Goal: Information Seeking & Learning: Learn about a topic

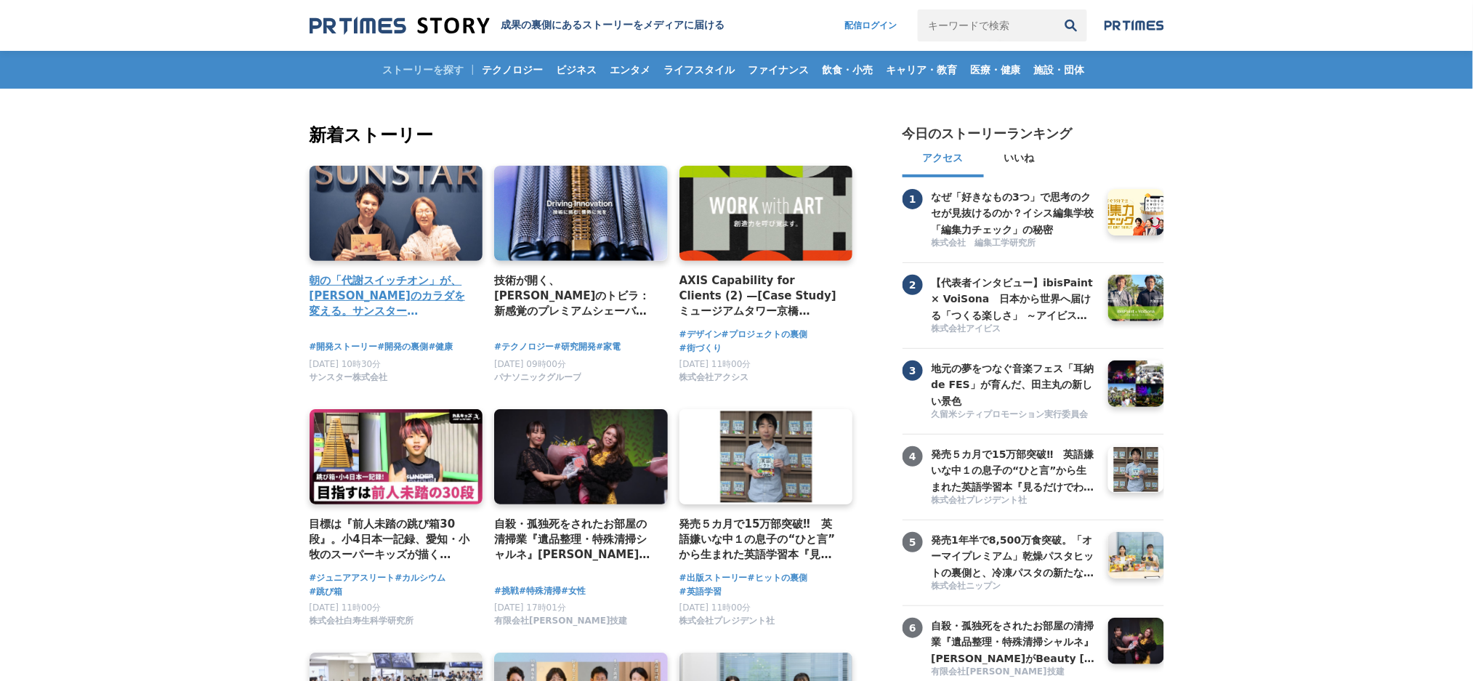
click at [413, 296] on h4 "朝の「代謝スイッチオン」が、[PERSON_NAME]のカラダを変える。サンスター「[GEOGRAPHIC_DATA]」から生まれた、新しい健康飲料の開発舞台裏" at bounding box center [391, 295] width 162 height 47
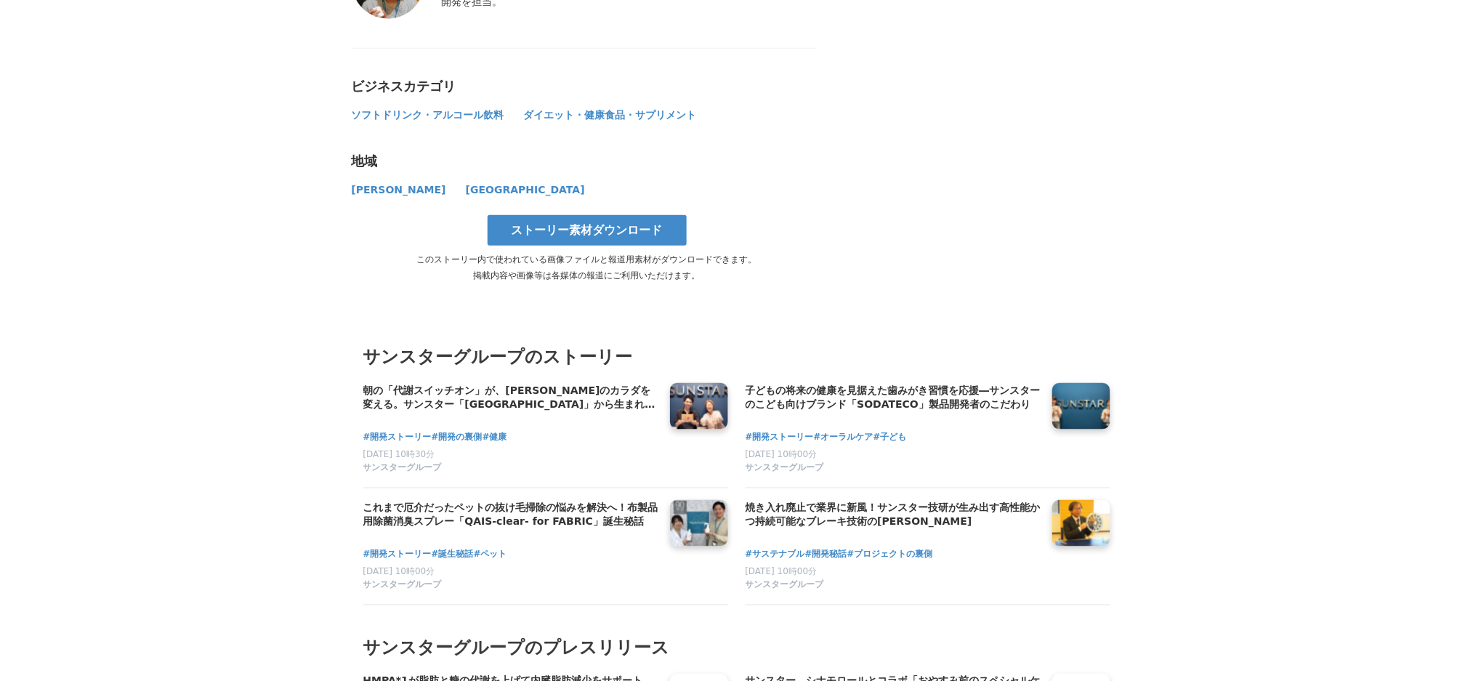
scroll to position [6297, 0]
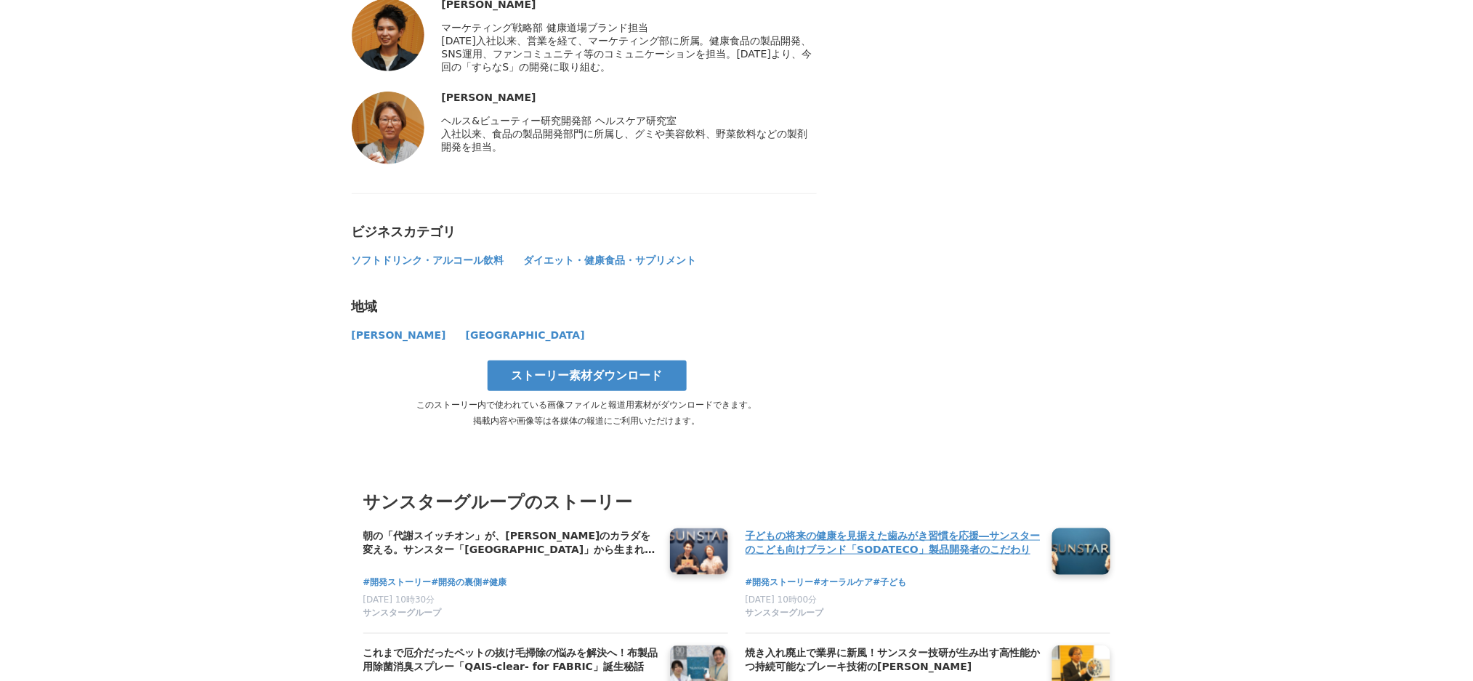
click at [794, 528] on h4 "子どもの将来の健康を見据えた歯みがき習慣を応援―サンスターのこども向けブランド「SODATECO」製品開発者のこだわり" at bounding box center [893, 543] width 295 height 30
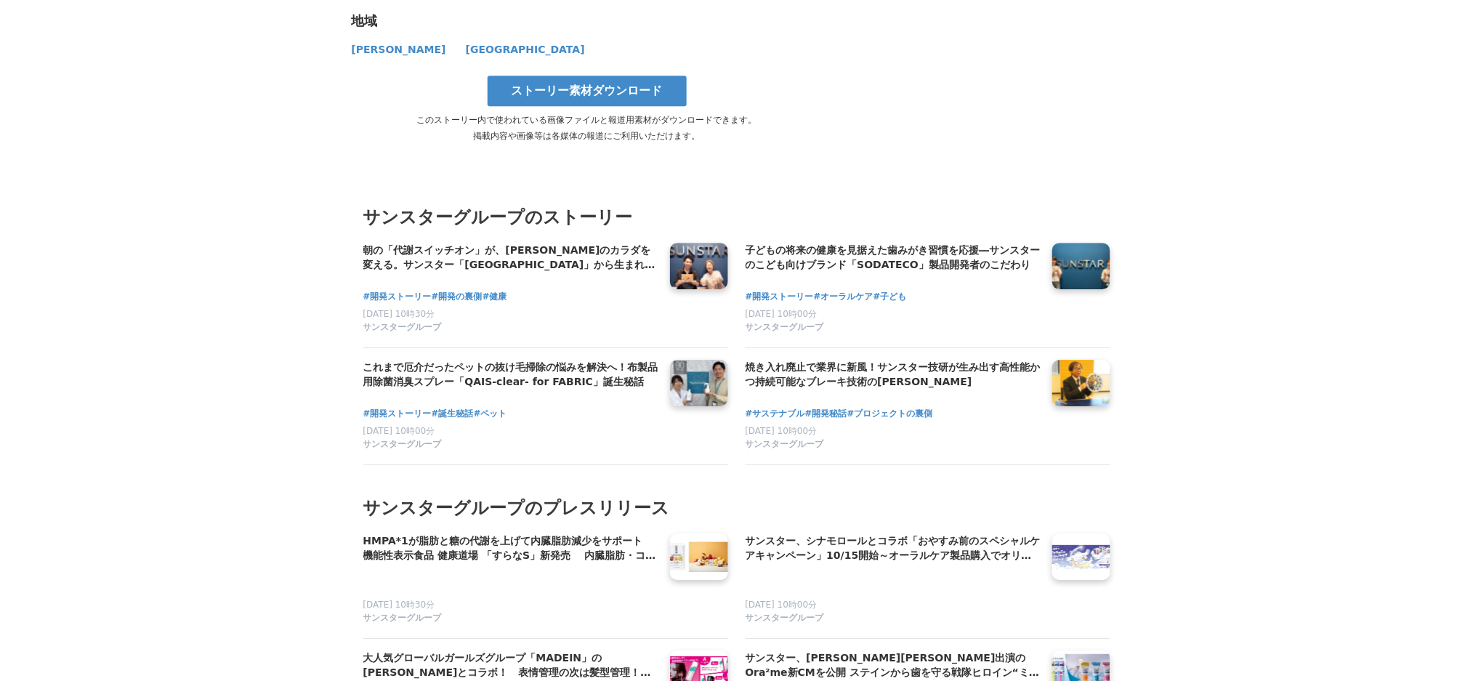
scroll to position [5523, 0]
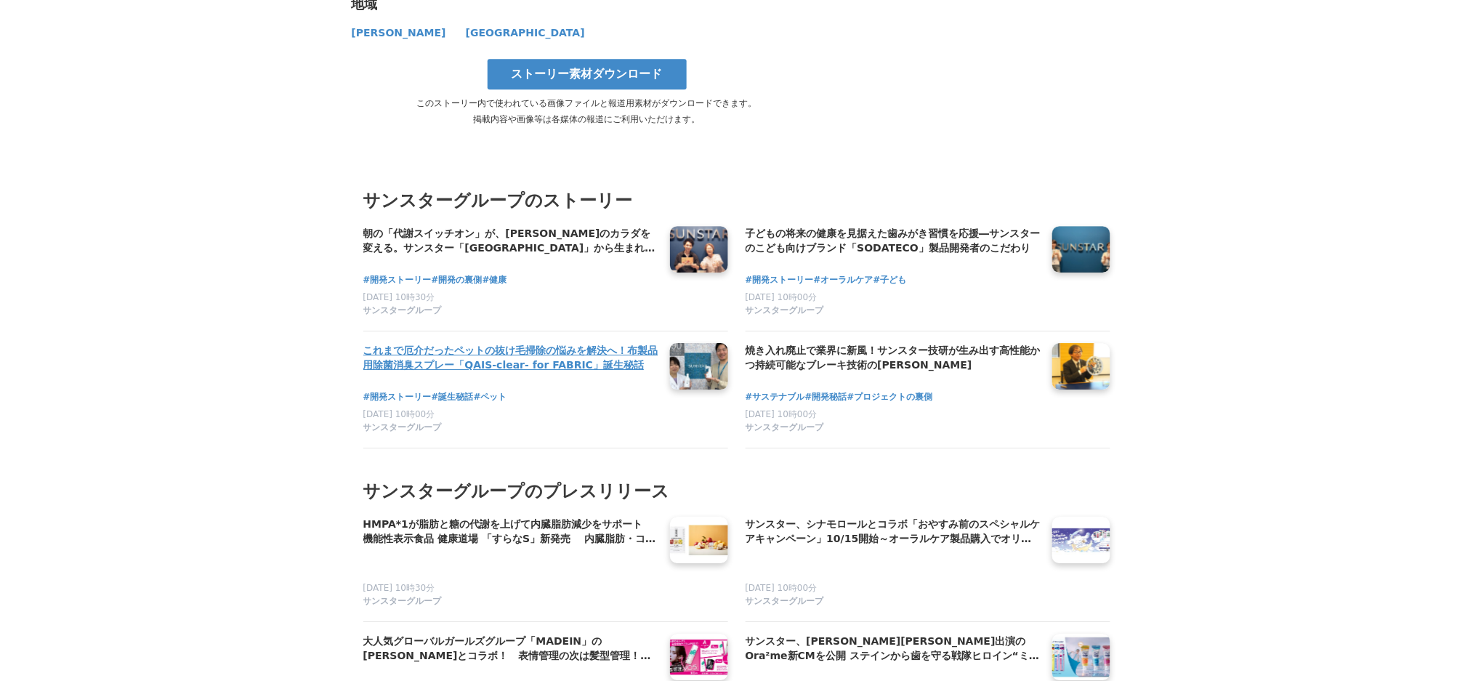
click at [497, 343] on h4 "これまで厄介だったペットの抜け毛掃除の悩みを解決へ！布製品用除菌消臭スプレー「QAIS-clear- for FABRIC」誕生秘話" at bounding box center [510, 358] width 295 height 30
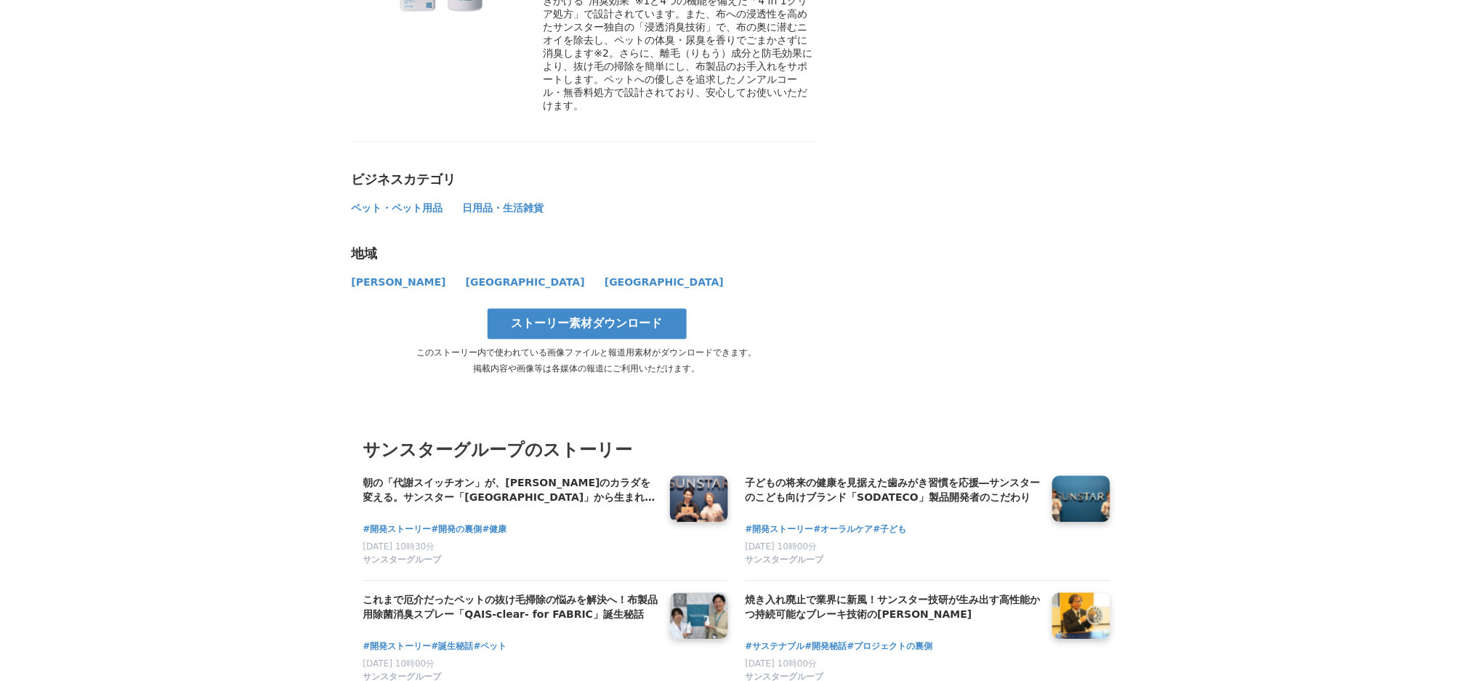
scroll to position [4648, 0]
